Goal: Transaction & Acquisition: Purchase product/service

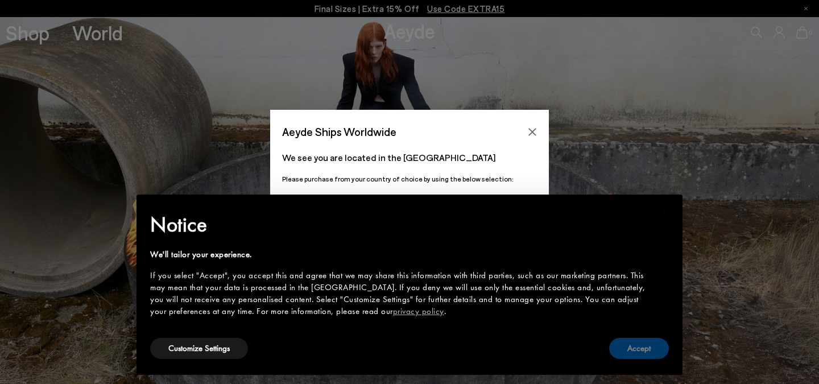
click at [639, 346] on button "Accept" at bounding box center [639, 348] width 60 height 21
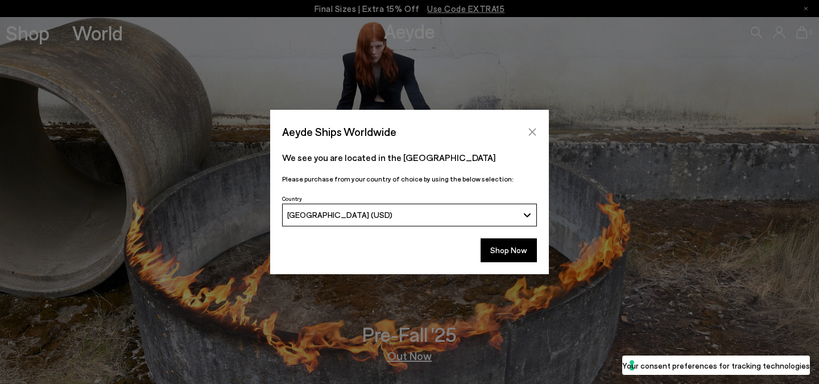
click at [533, 133] on icon "Close" at bounding box center [532, 131] width 7 height 7
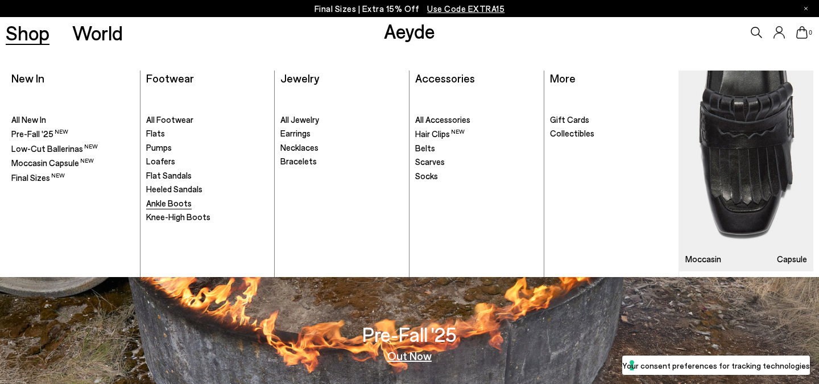
click at [174, 202] on span "Ankle Boots" at bounding box center [169, 203] width 46 height 10
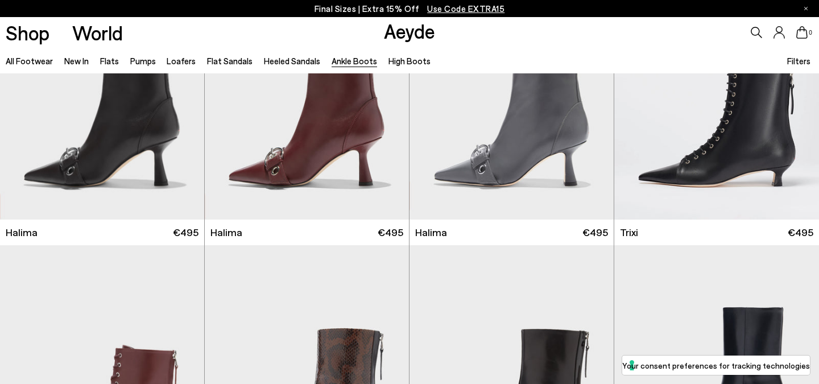
scroll to position [105, 0]
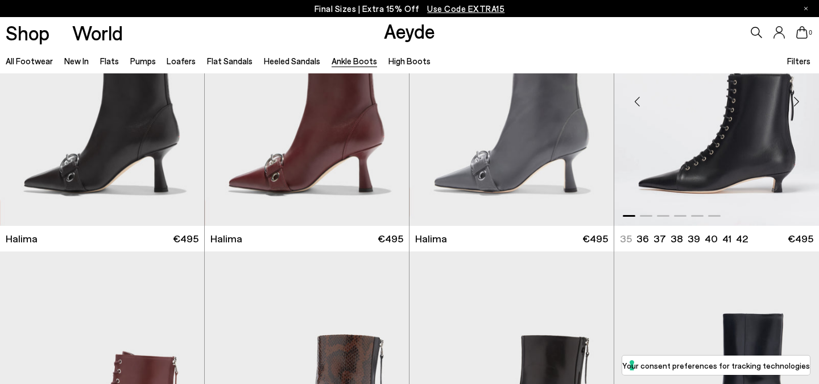
click at [725, 152] on img "1 / 6" at bounding box center [716, 97] width 205 height 257
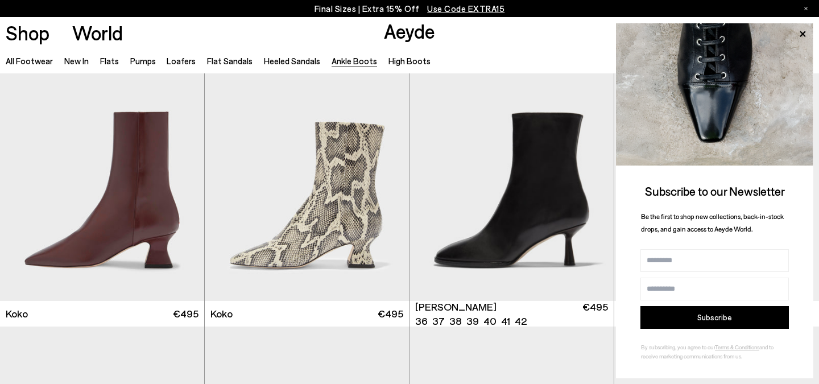
scroll to position [594, 0]
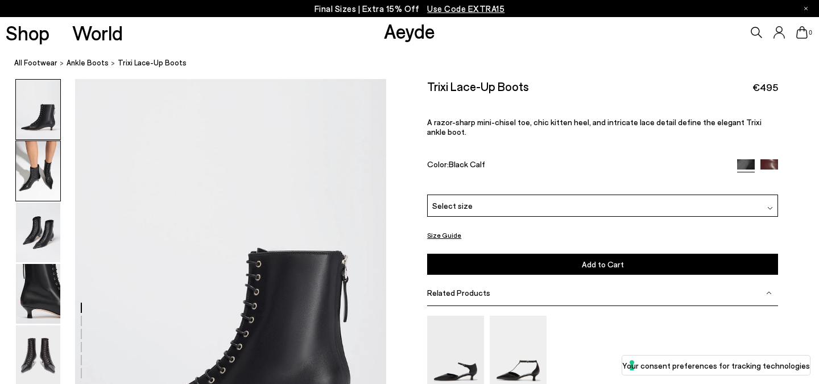
click at [37, 161] on img at bounding box center [38, 171] width 44 height 60
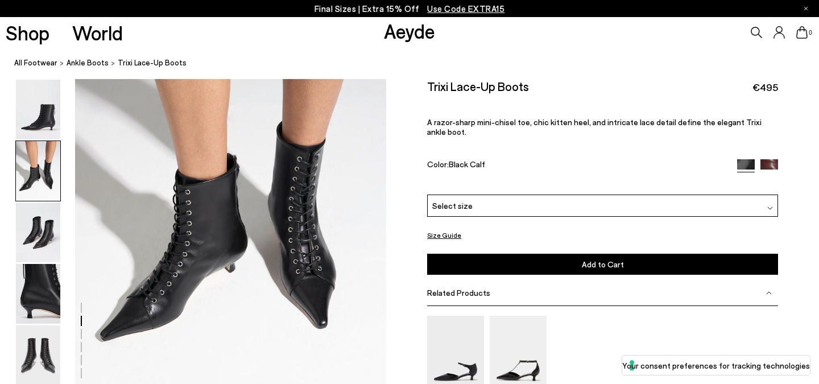
scroll to position [503, 0]
click at [40, 224] on img at bounding box center [38, 232] width 44 height 60
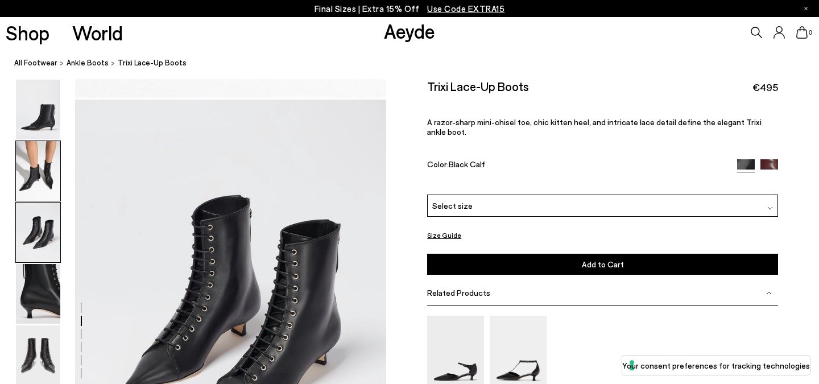
scroll to position [834, 0]
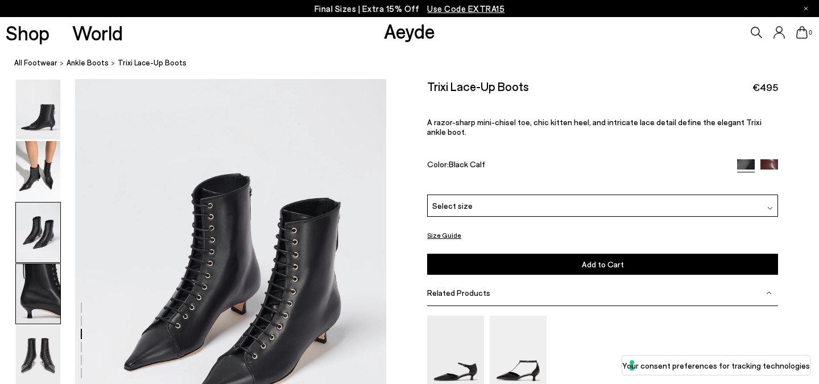
click at [39, 282] on img at bounding box center [38, 294] width 44 height 60
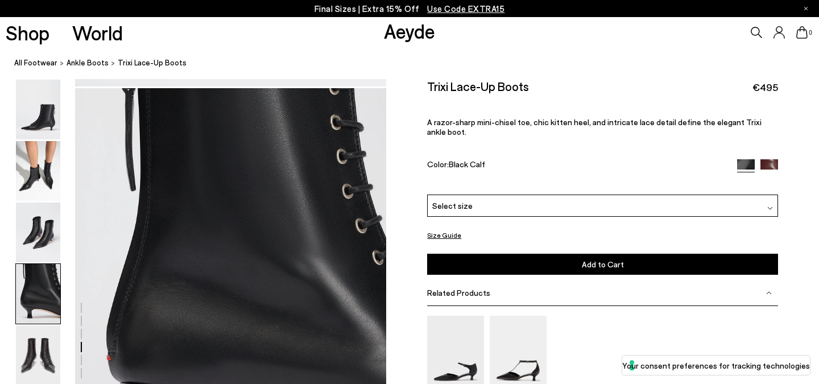
scroll to position [1251, 0]
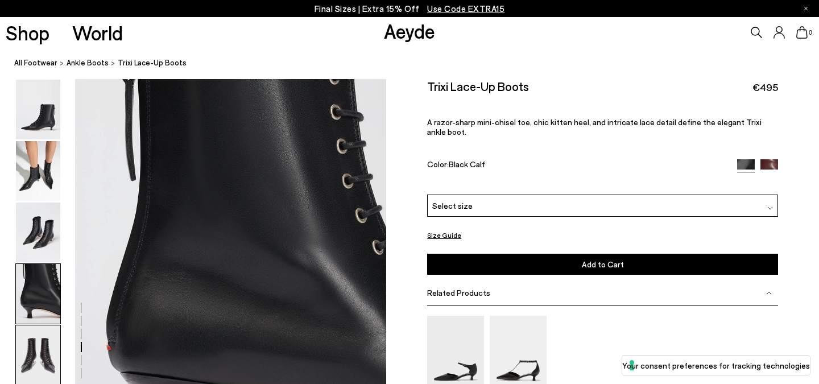
click at [38, 350] on img at bounding box center [38, 355] width 44 height 60
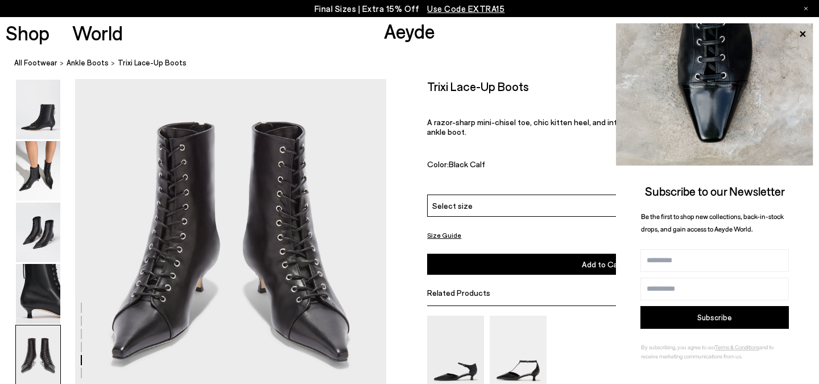
scroll to position [1714, 0]
